Goal: Navigation & Orientation: Find specific page/section

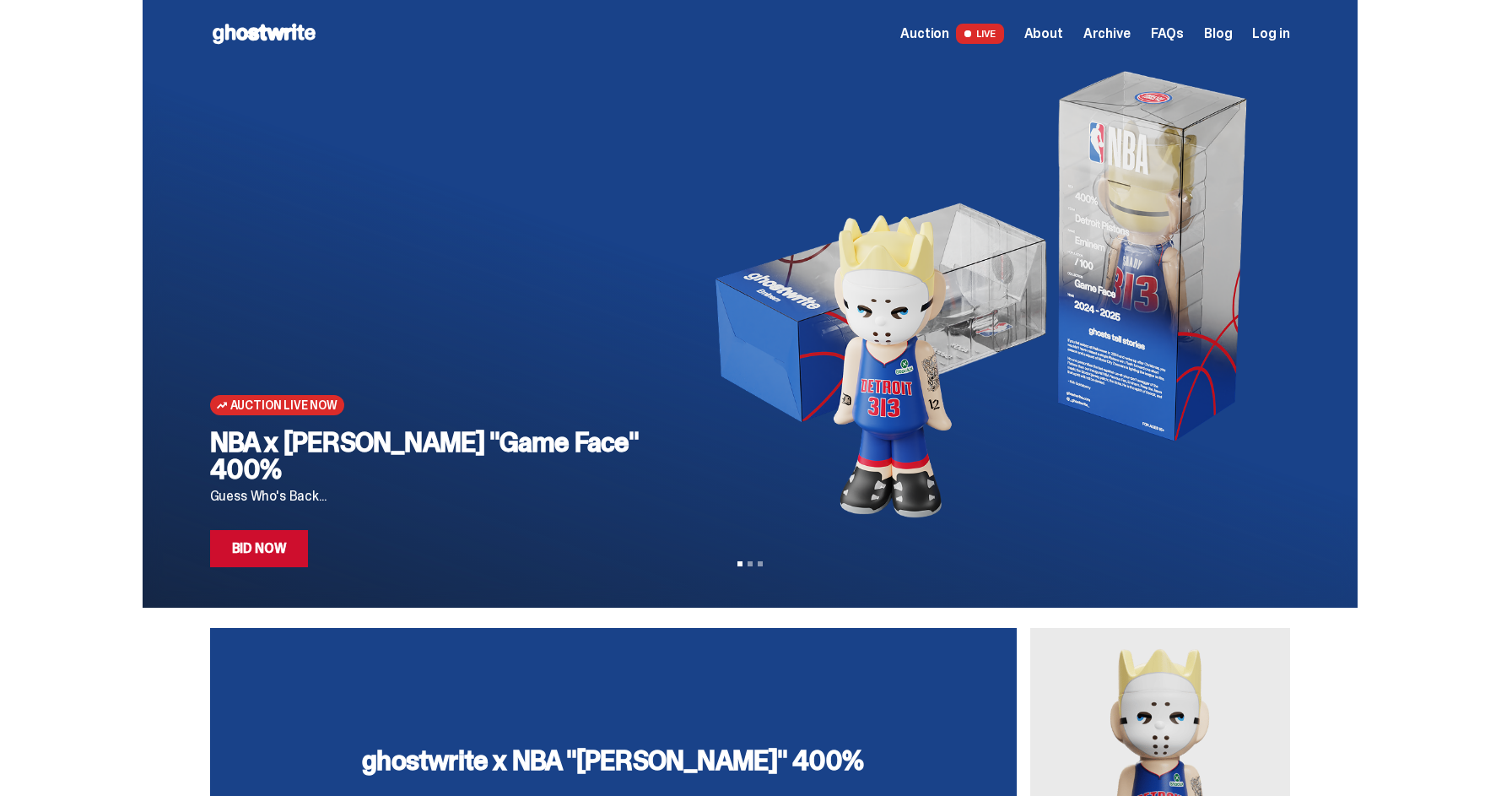
click at [1109, 35] on span "Archive" at bounding box center [1107, 34] width 48 height 14
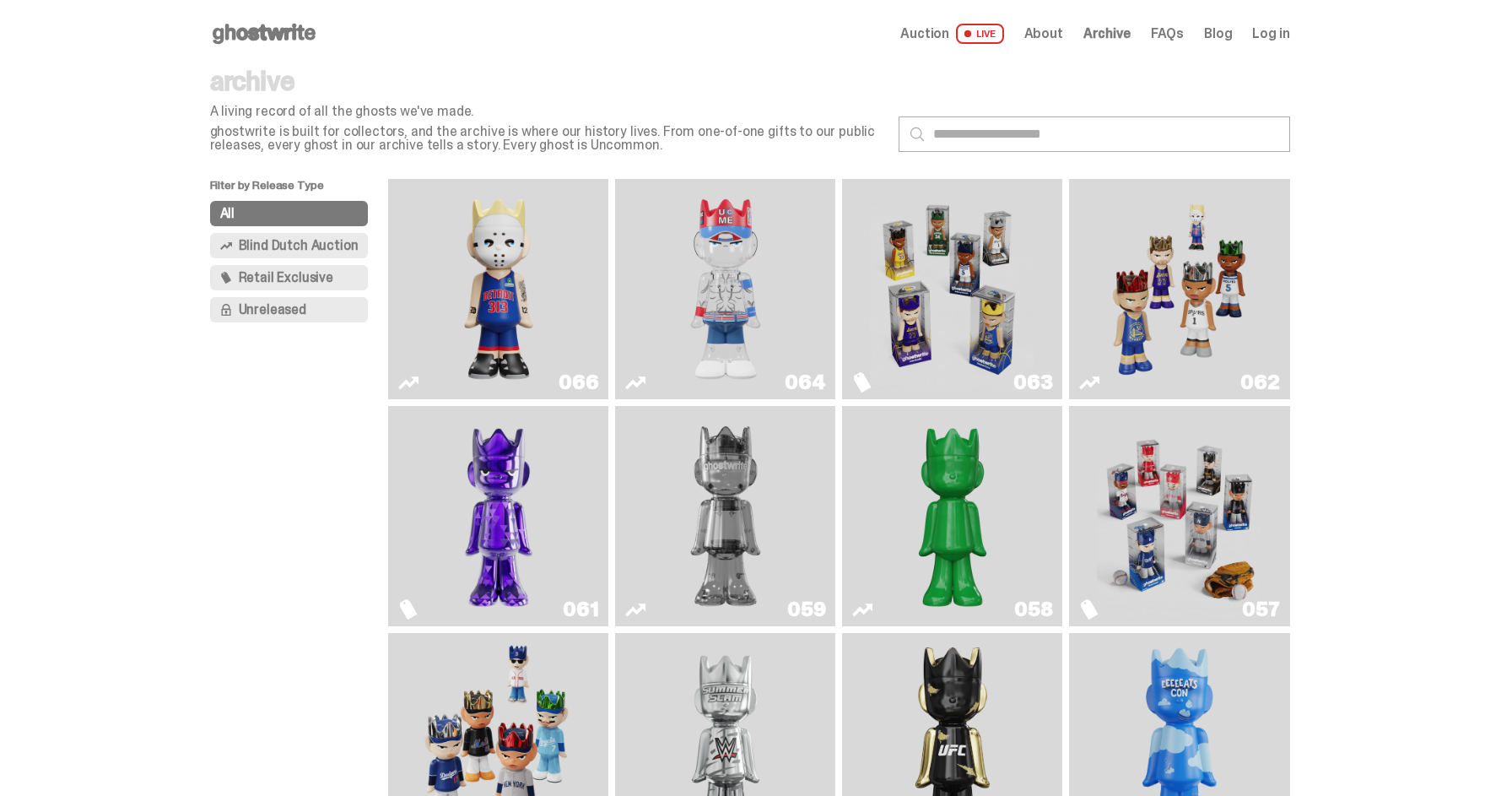
click at [291, 274] on span "Retail Exclusive" at bounding box center [286, 278] width 94 height 14
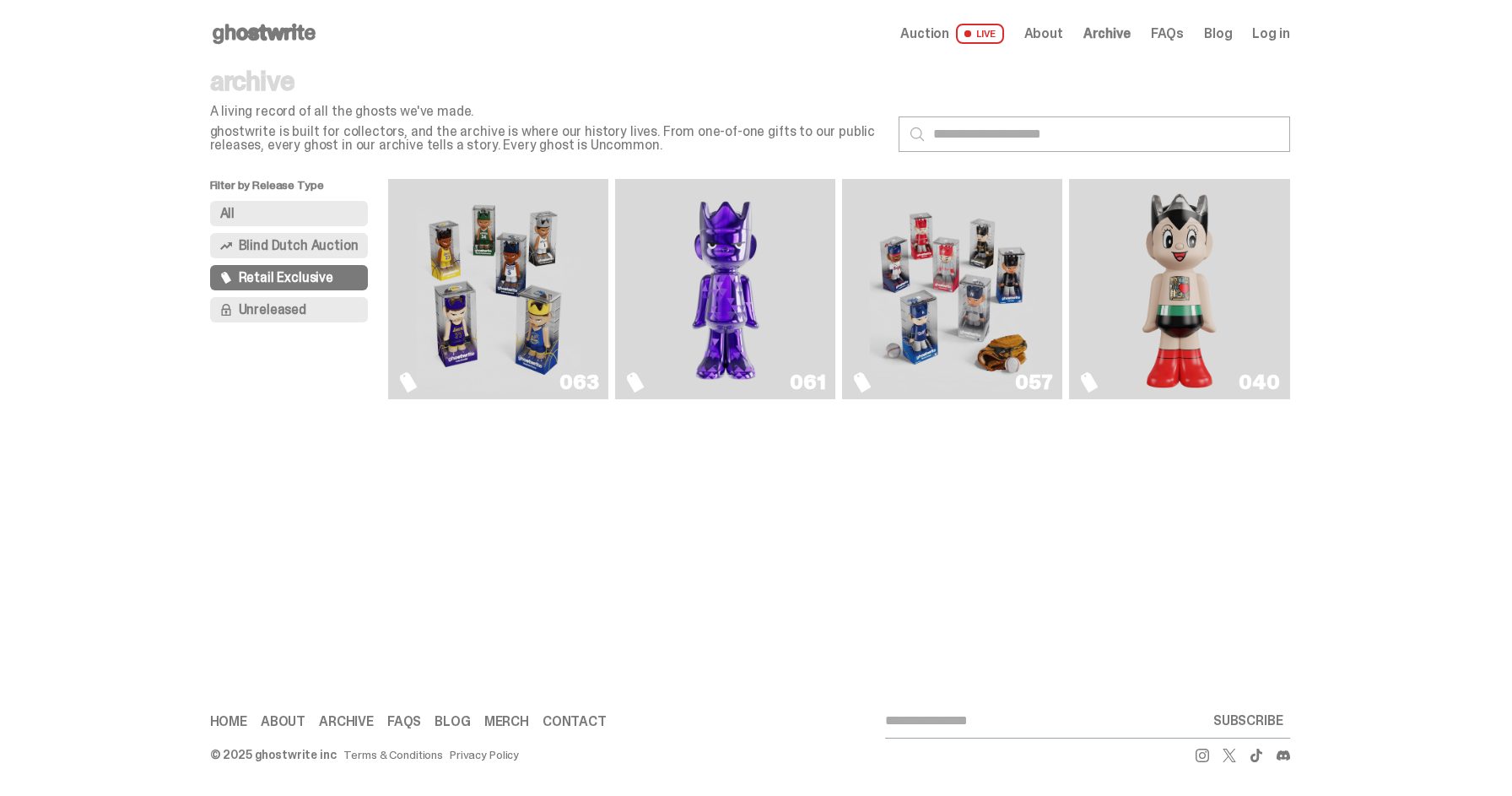
click at [320, 244] on span "Blind Dutch Auction" at bounding box center [298, 246] width 120 height 14
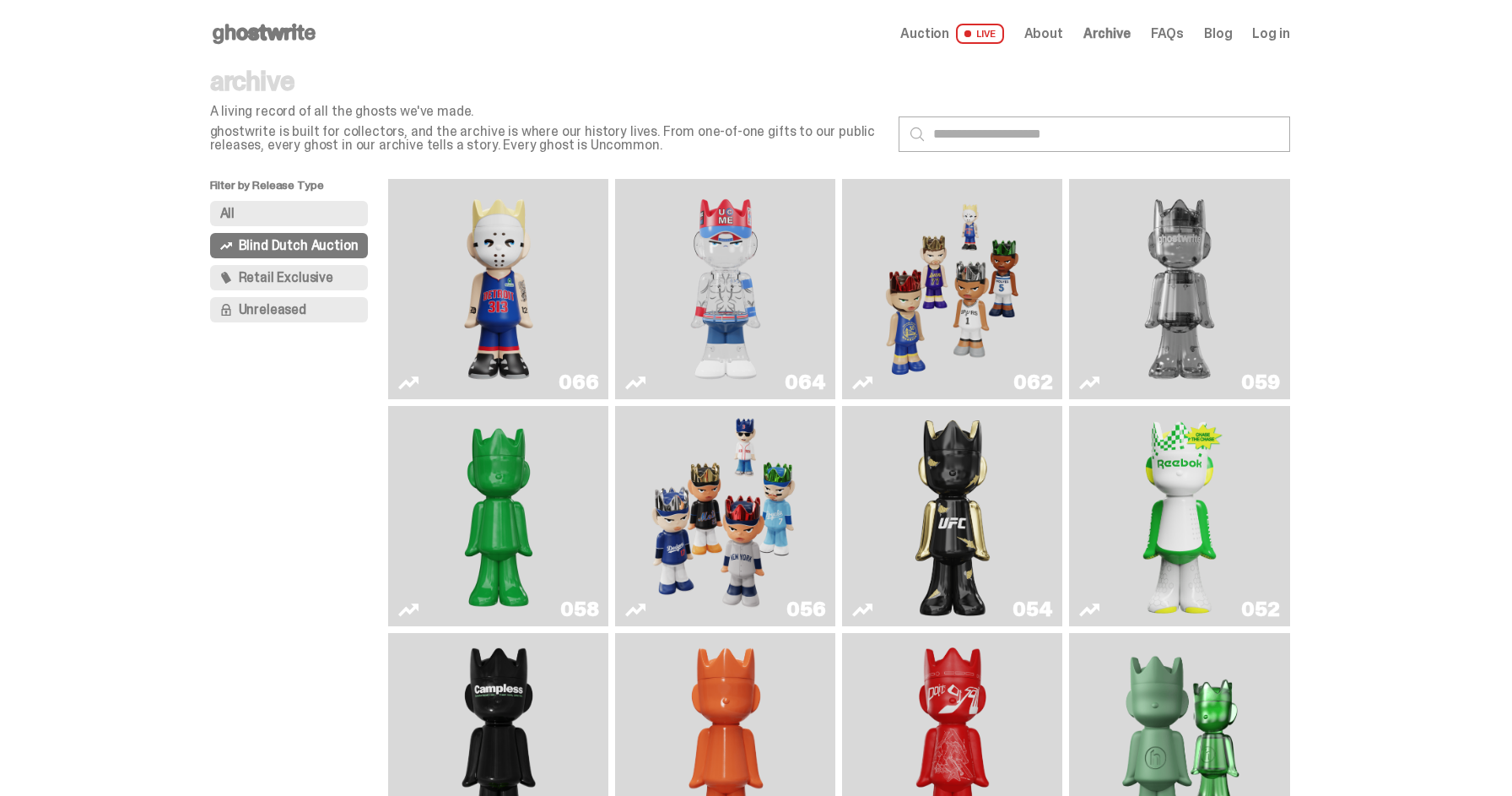
click at [337, 207] on button "All" at bounding box center [290, 214] width 159 height 26
